Goal: Browse casually

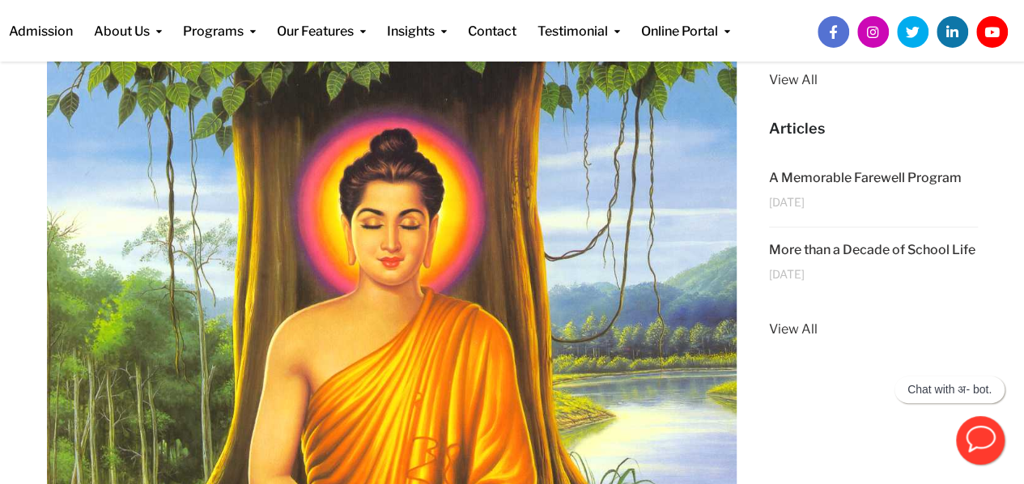
scroll to position [354, 0]
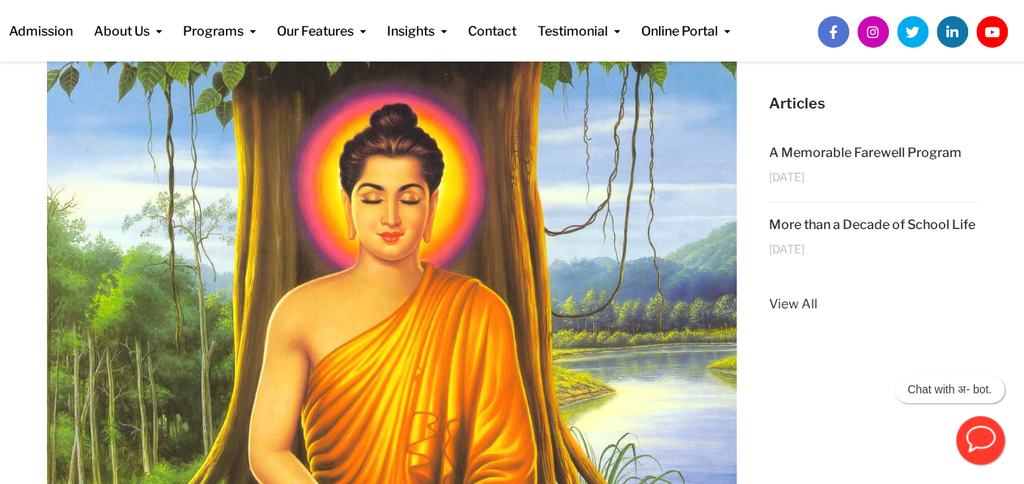
click at [723, 409] on img at bounding box center [392, 444] width 690 height 952
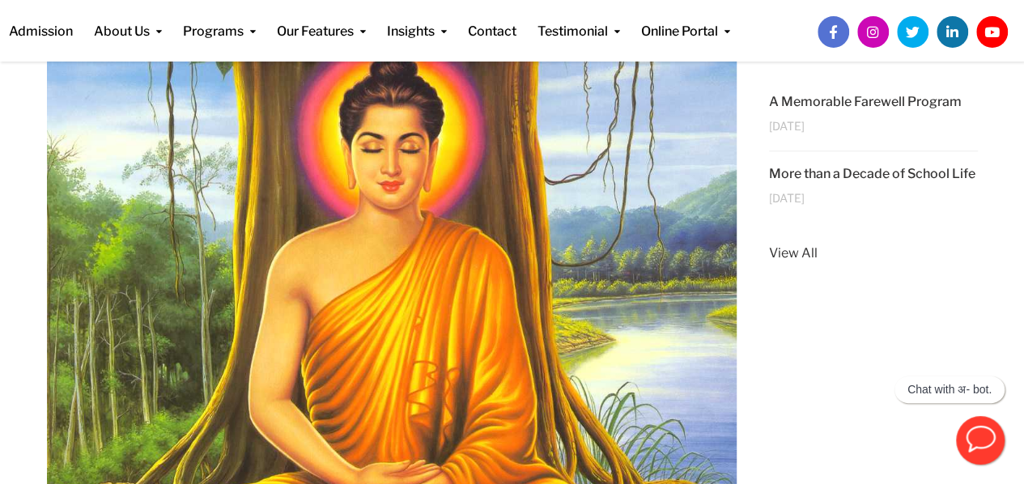
scroll to position [324, 0]
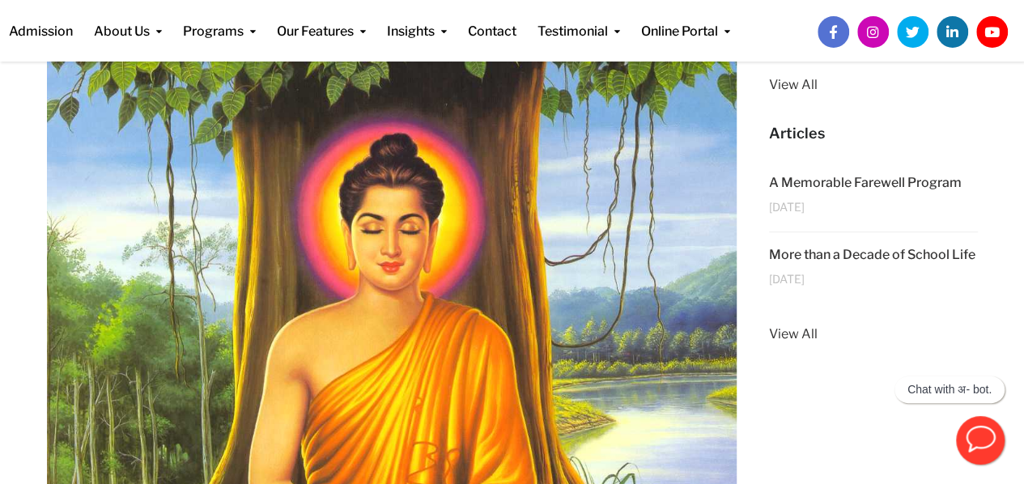
click at [672, 254] on img at bounding box center [392, 474] width 690 height 952
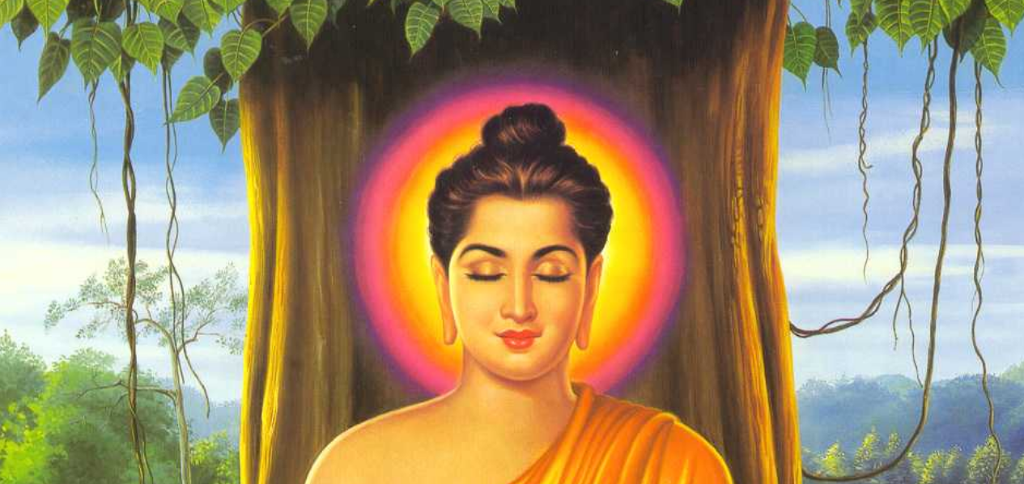
drag, startPoint x: 540, startPoint y: 274, endPoint x: 273, endPoint y: 213, distance: 273.2
click at [273, 213] on img at bounding box center [392, 474] width 690 height 952
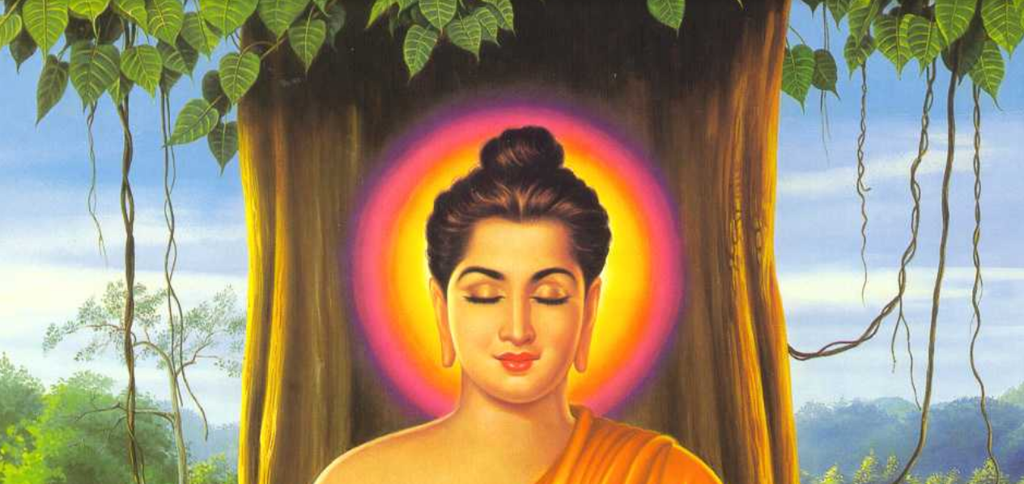
scroll to position [323, 0]
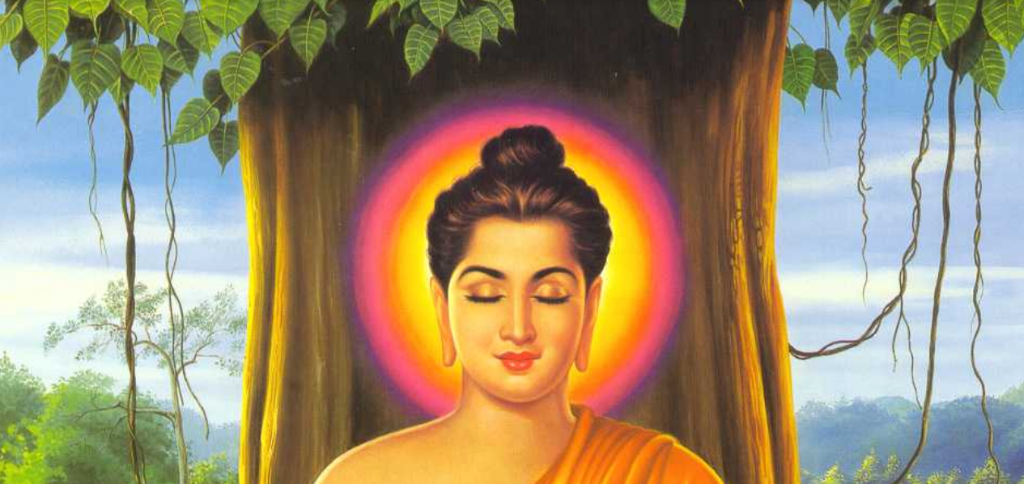
click at [323, 138] on img at bounding box center [392, 474] width 690 height 952
